Goal: Information Seeking & Learning: Learn about a topic

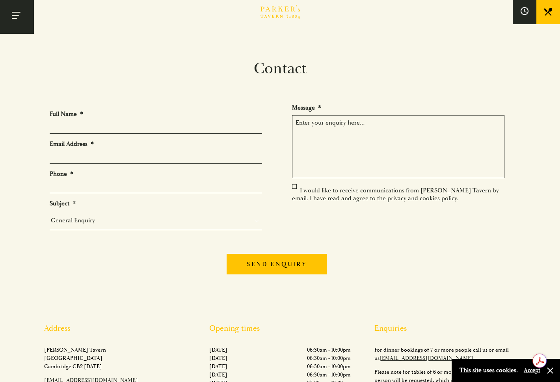
click at [20, 17] on button "Toggle navigation" at bounding box center [16, 16] width 33 height 33
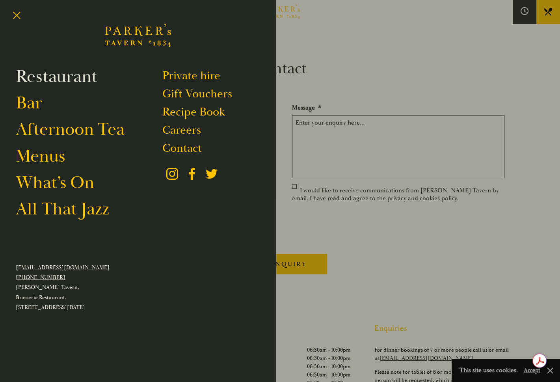
click at [47, 80] on link "Restaurant" at bounding box center [57, 76] width 82 height 22
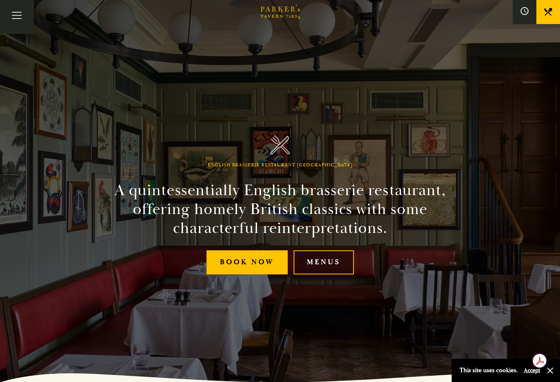
click at [329, 269] on link "Menus" at bounding box center [323, 262] width 60 height 24
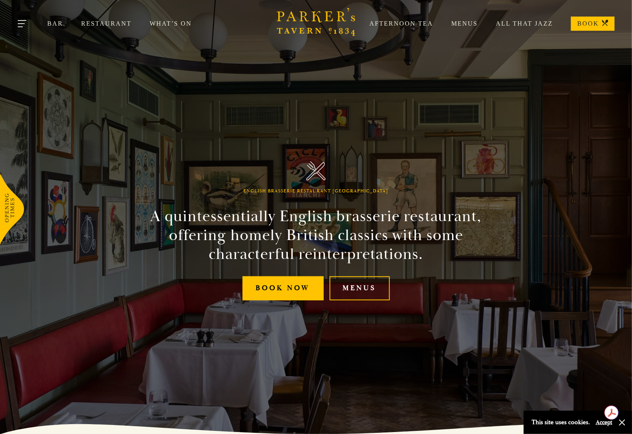
click at [23, 27] on button "Toggle navigation" at bounding box center [22, 24] width 33 height 33
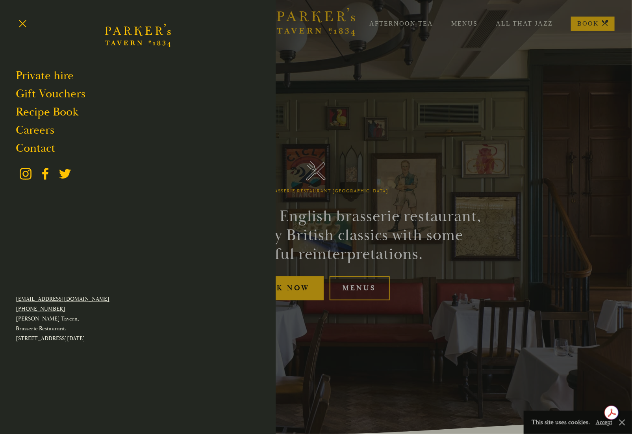
click at [313, 70] on div at bounding box center [316, 217] width 632 height 434
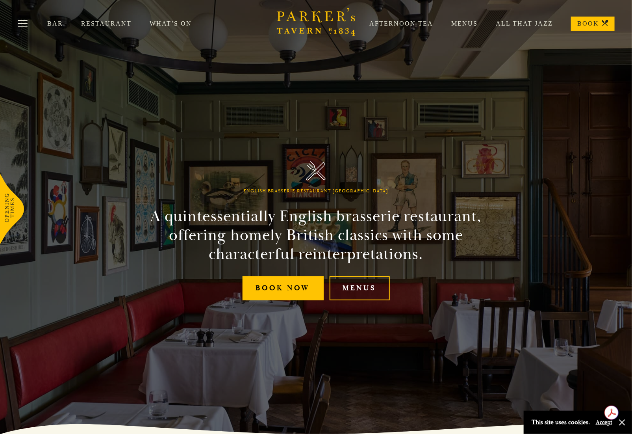
click at [123, 24] on link "Restaurant" at bounding box center [115, 24] width 69 height 8
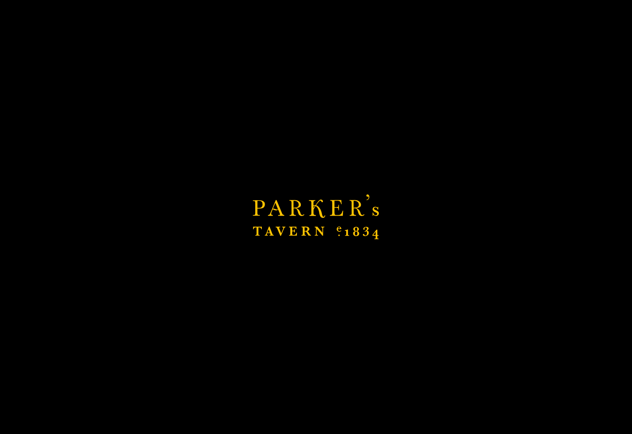
scroll to position [201, 0]
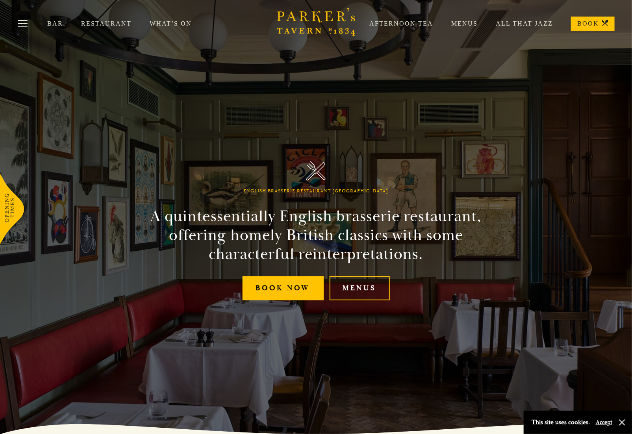
click at [449, 22] on link "Menus" at bounding box center [455, 24] width 45 height 8
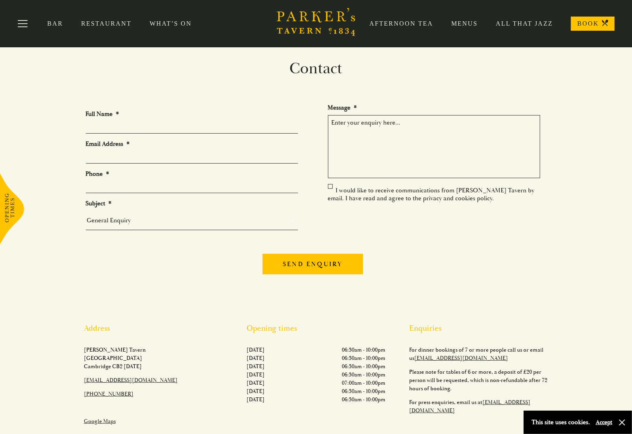
click at [374, 25] on link "Afternoon Tea" at bounding box center [392, 24] width 82 height 8
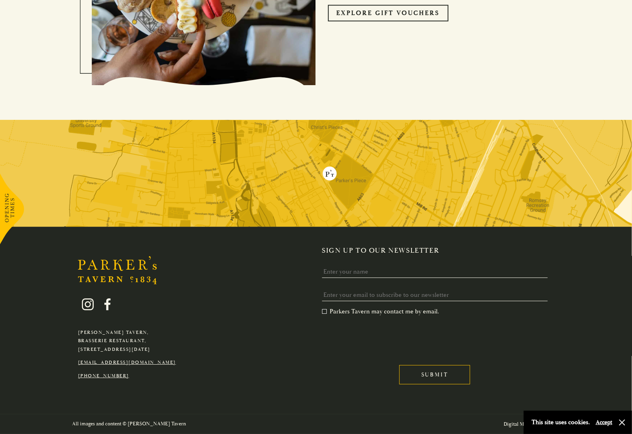
scroll to position [1168, 0]
click at [9, 206] on icon at bounding box center [12, 208] width 24 height 71
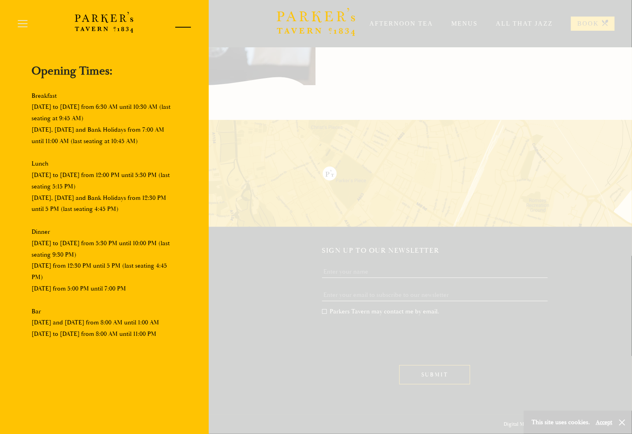
scroll to position [1164, 0]
click at [183, 27] on div at bounding box center [179, 28] width 33 height 33
